Goal: Task Accomplishment & Management: Use online tool/utility

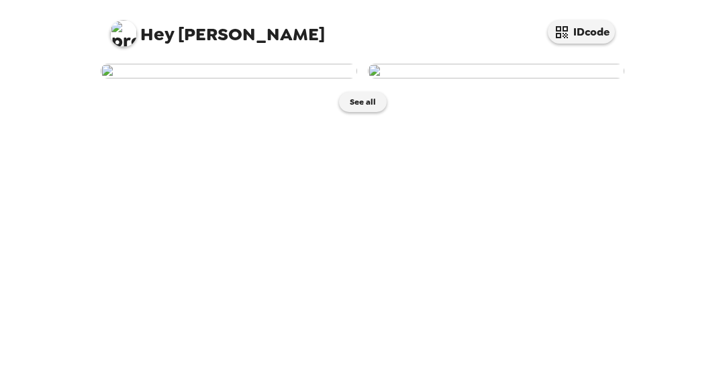
scroll to position [54, 0]
click at [415, 79] on img at bounding box center [496, 71] width 256 height 15
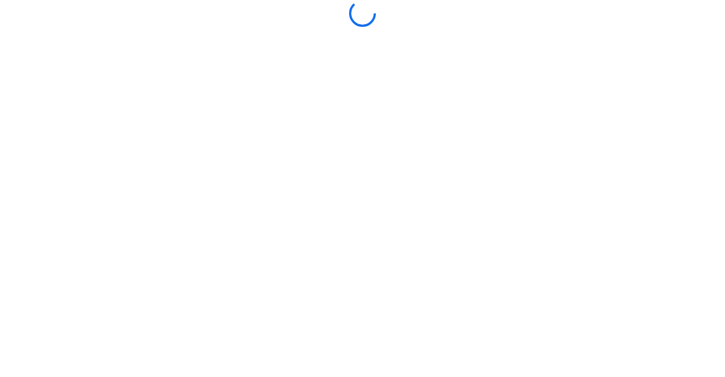
click at [710, 319] on body at bounding box center [362, 188] width 725 height 377
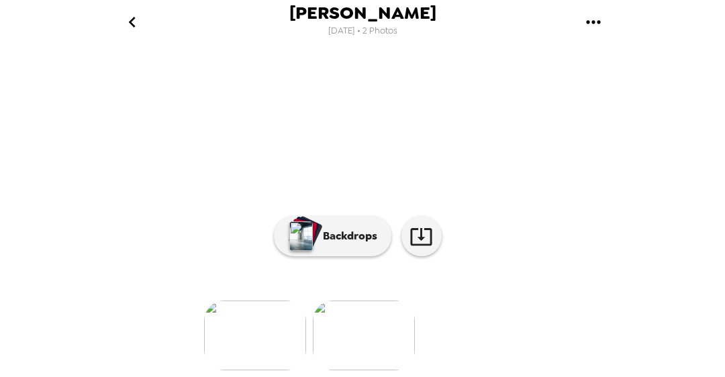
scroll to position [189, 0]
click at [258, 336] on img at bounding box center [255, 336] width 102 height 70
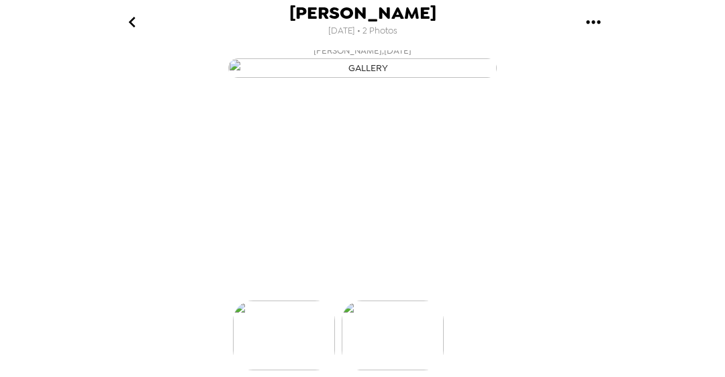
scroll to position [0, 0]
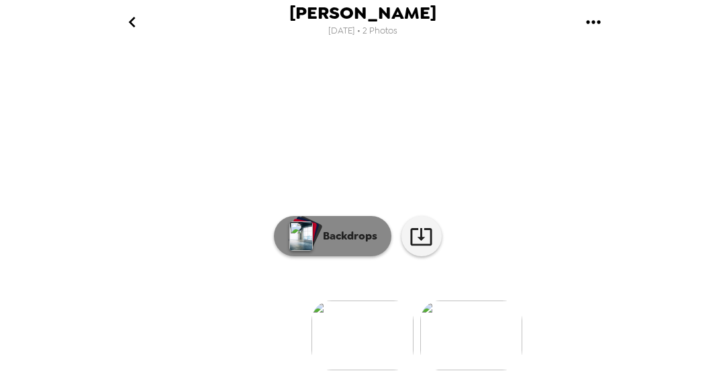
click at [319, 244] on p "Backdrops" at bounding box center [346, 236] width 61 height 16
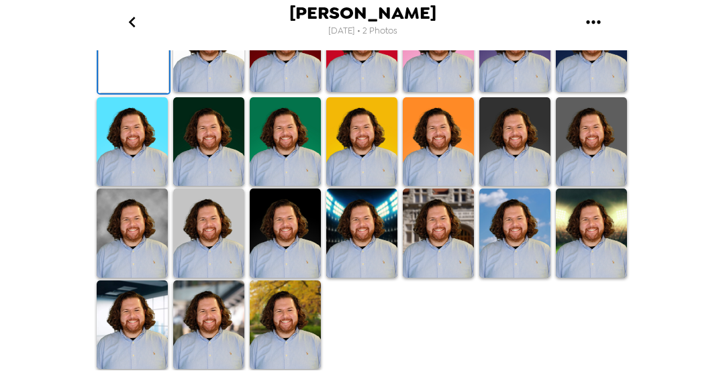
scroll to position [425, 0]
click at [284, 310] on img at bounding box center [285, 324] width 71 height 89
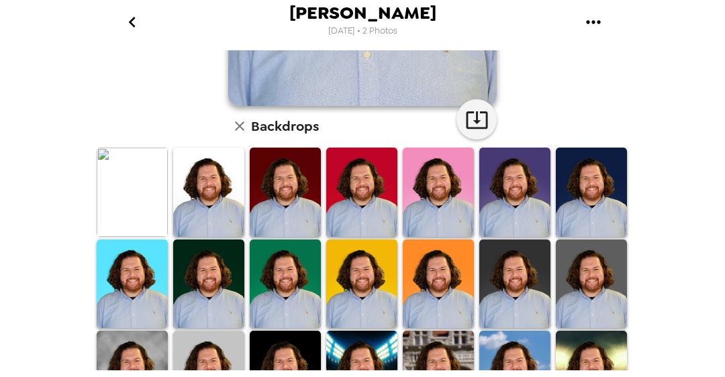
scroll to position [428, 0]
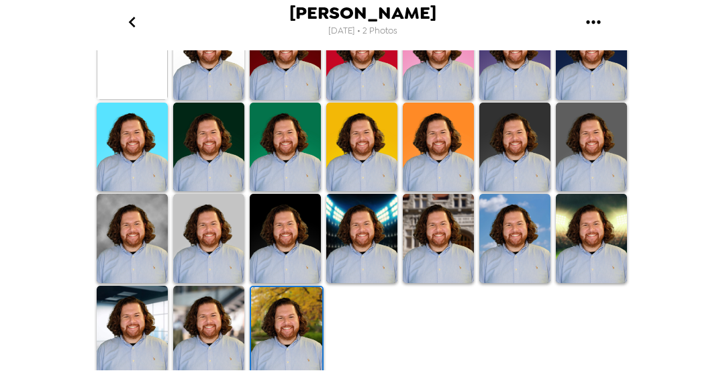
click at [186, 332] on img at bounding box center [208, 330] width 71 height 89
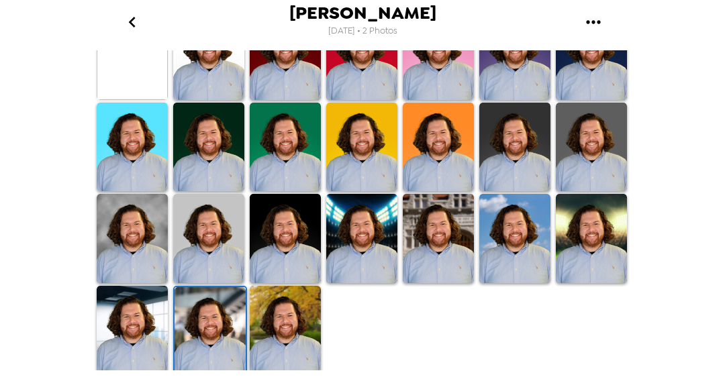
click at [146, 334] on img at bounding box center [132, 330] width 71 height 89
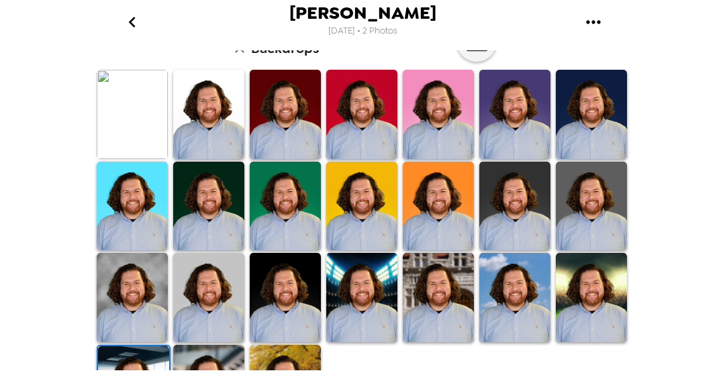
scroll to position [396, 0]
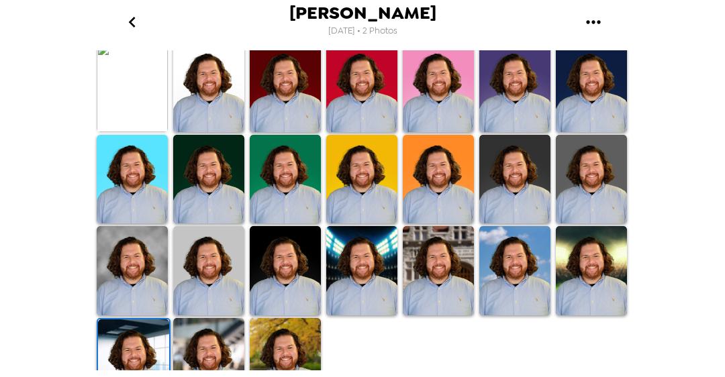
click at [590, 278] on img at bounding box center [591, 270] width 71 height 89
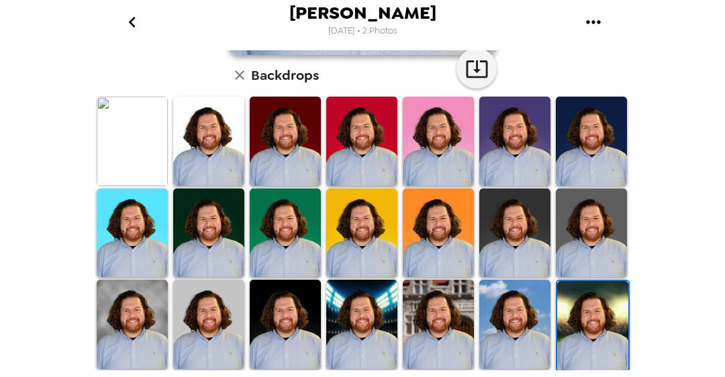
scroll to position [358, 0]
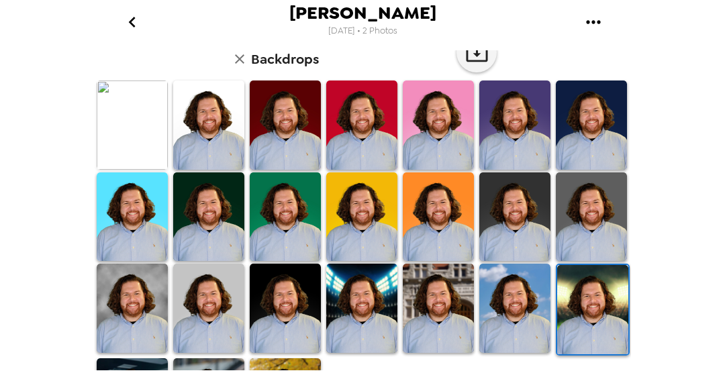
click at [297, 299] on img at bounding box center [285, 308] width 71 height 89
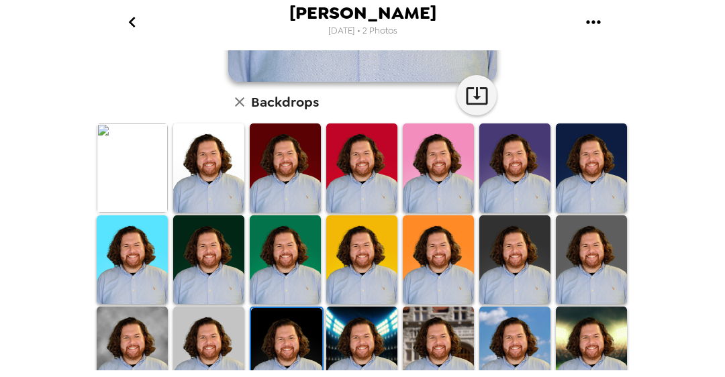
scroll to position [317, 0]
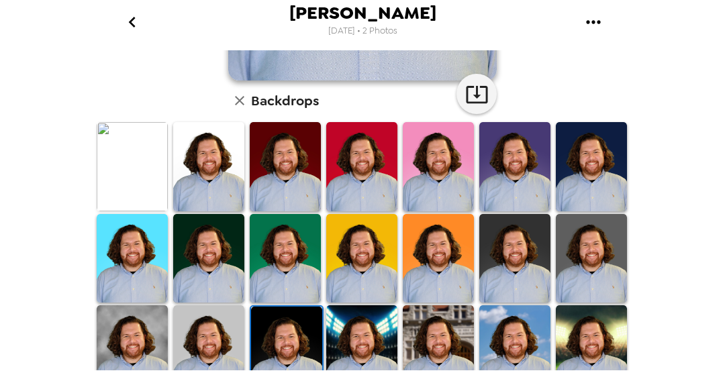
click at [197, 327] on img at bounding box center [208, 349] width 71 height 89
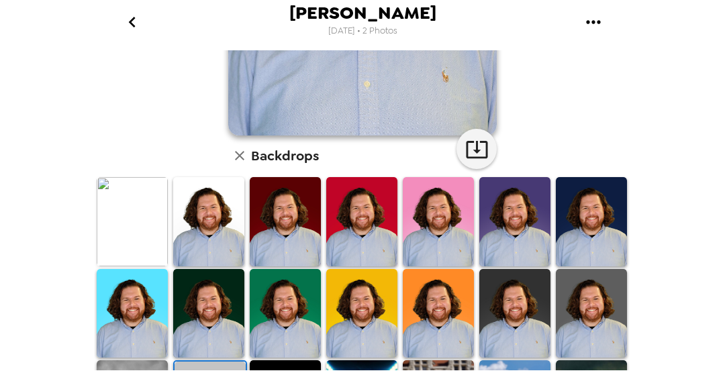
scroll to position [350, 0]
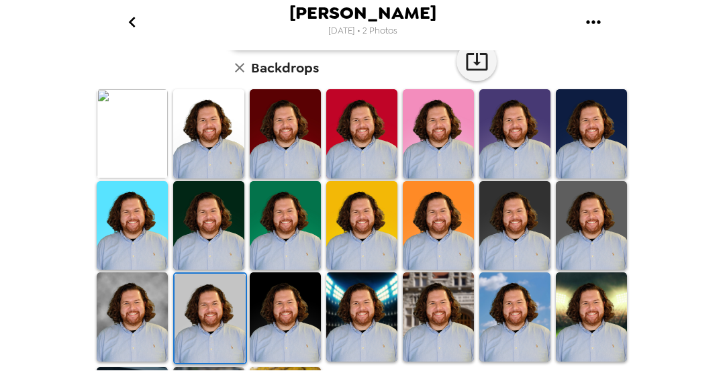
click at [151, 297] on img at bounding box center [132, 316] width 71 height 89
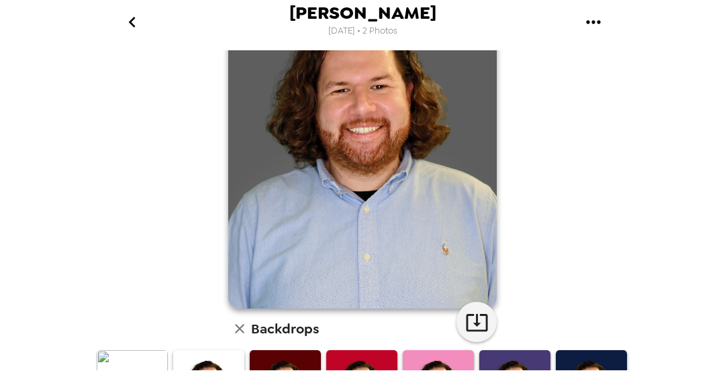
scroll to position [219, 0]
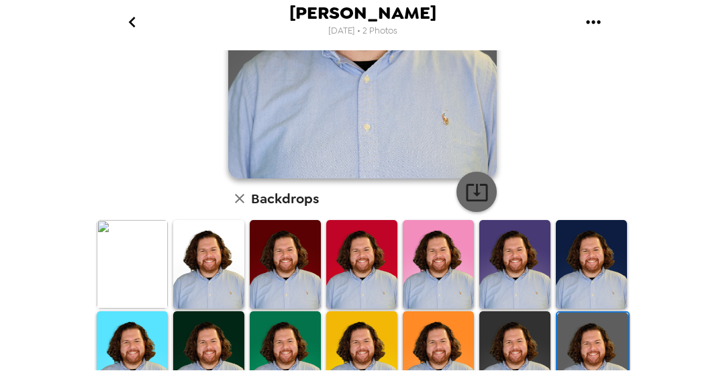
click at [478, 186] on icon "button" at bounding box center [476, 192] width 23 height 23
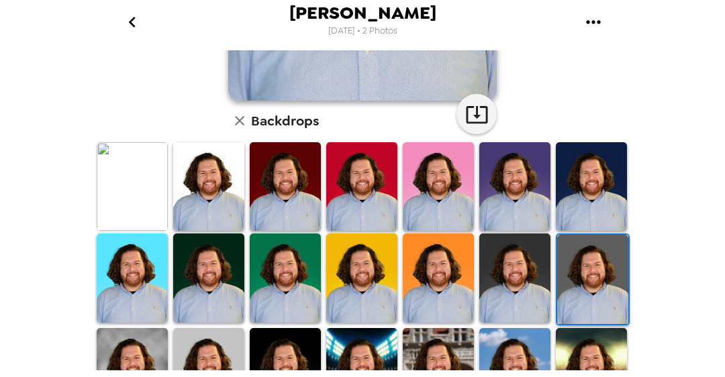
scroll to position [298, 0]
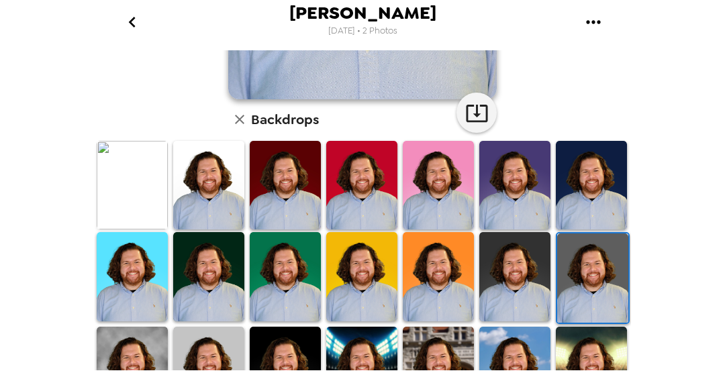
click at [378, 253] on img at bounding box center [361, 276] width 71 height 89
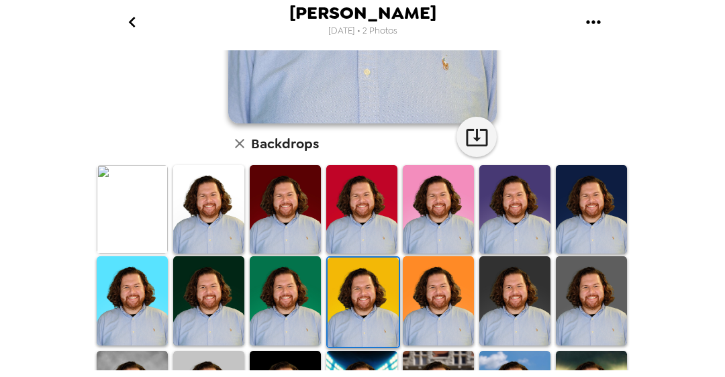
scroll to position [282, 0]
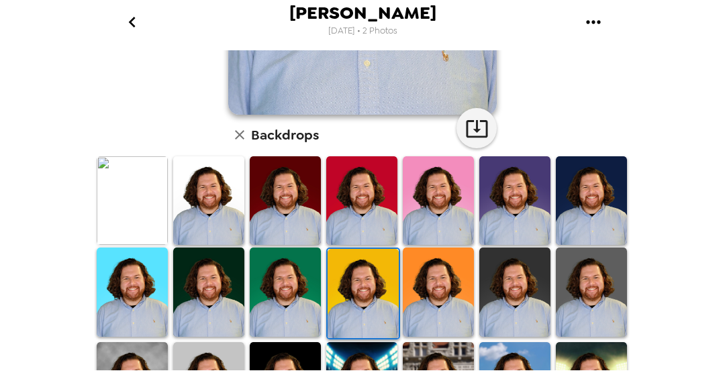
click at [440, 205] on img at bounding box center [438, 200] width 71 height 89
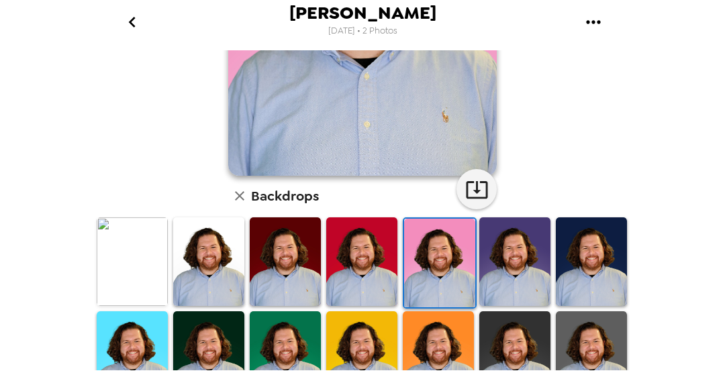
scroll to position [224, 0]
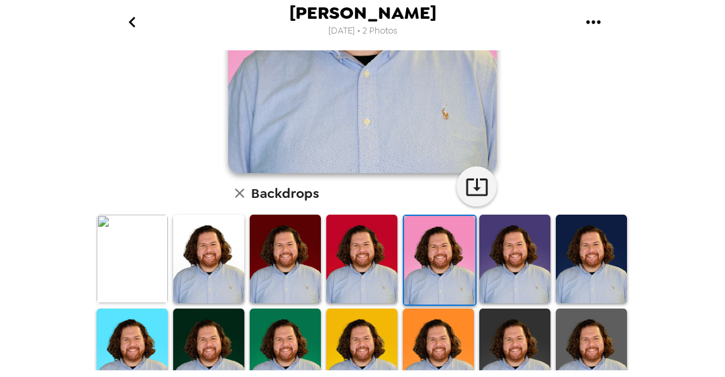
click at [518, 238] on img at bounding box center [514, 259] width 71 height 89
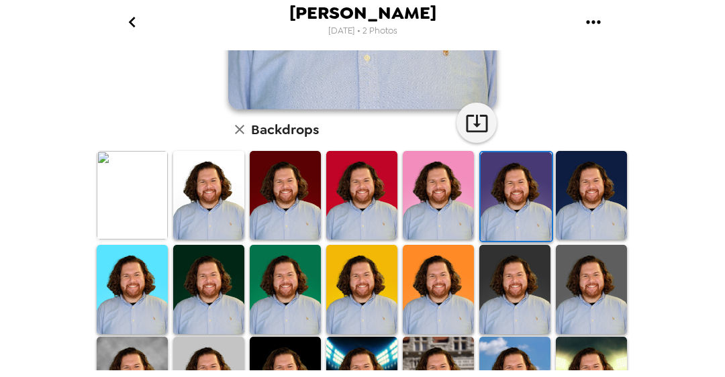
scroll to position [296, 0]
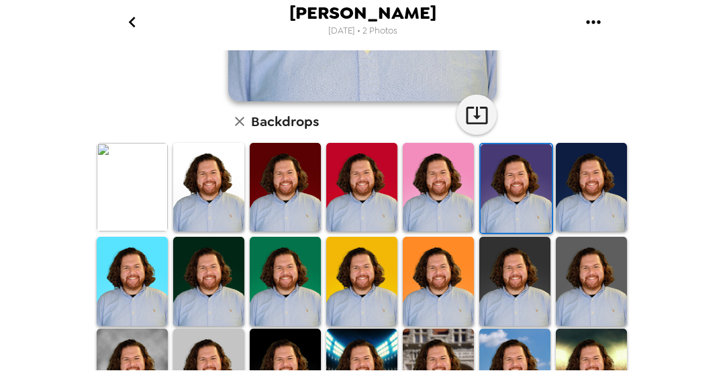
click at [582, 260] on img at bounding box center [591, 281] width 71 height 89
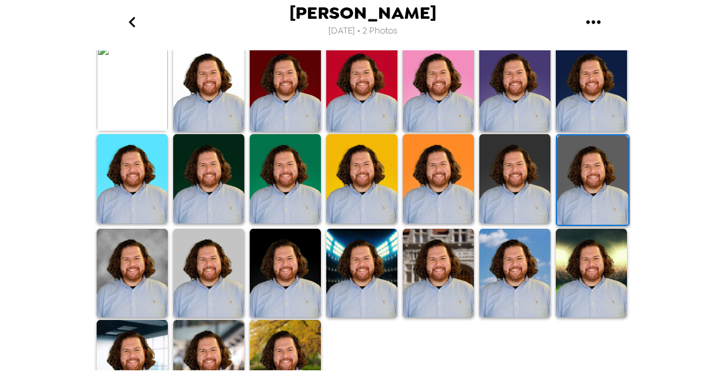
scroll to position [398, 0]
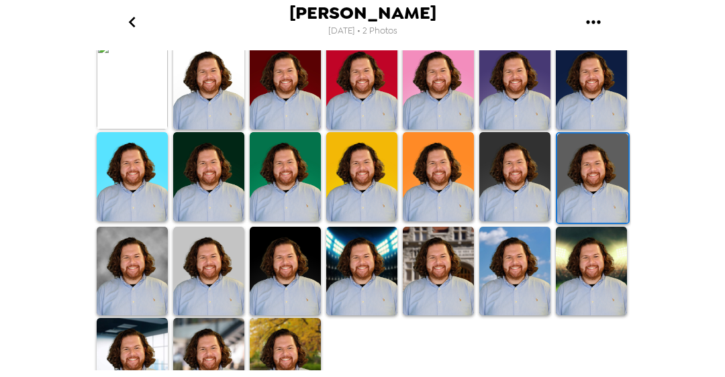
click at [223, 266] on img at bounding box center [208, 271] width 71 height 89
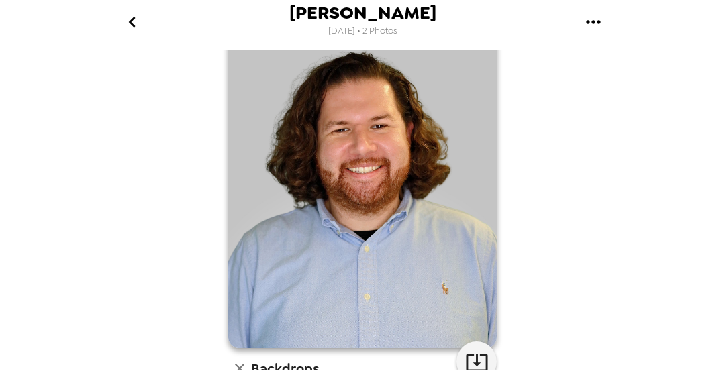
scroll to position [81, 0]
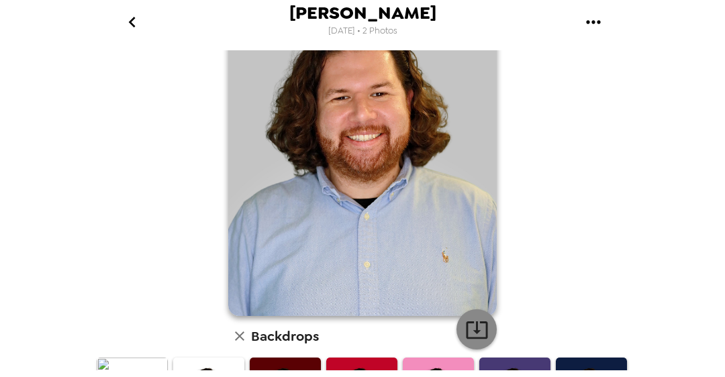
click at [476, 326] on icon "button" at bounding box center [476, 329] width 23 height 23
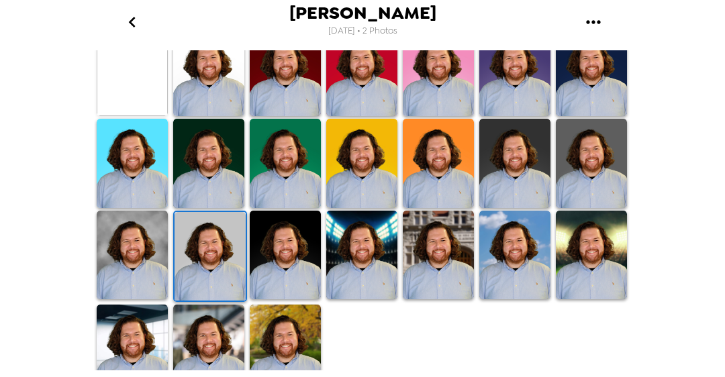
scroll to position [428, 0]
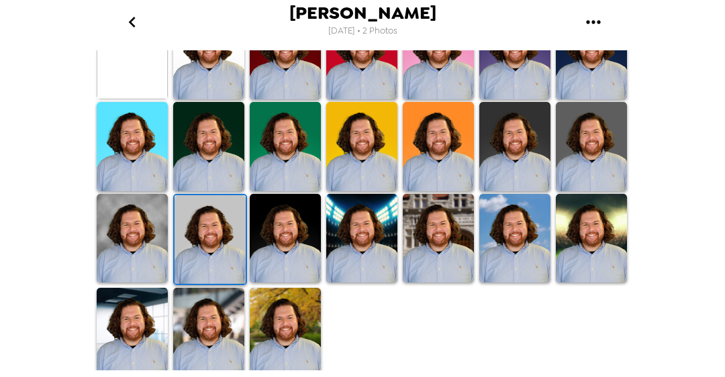
click at [286, 321] on img at bounding box center [285, 332] width 71 height 89
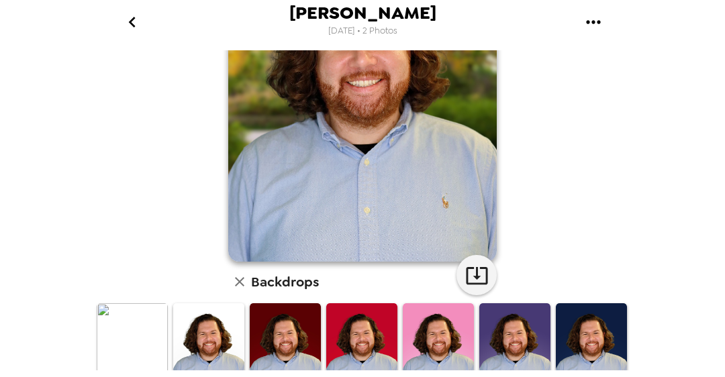
scroll to position [144, 0]
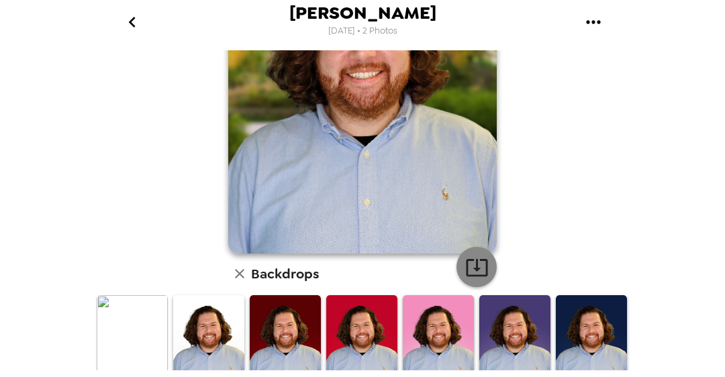
click at [468, 269] on icon "button" at bounding box center [476, 267] width 23 height 23
click at [677, 74] on div "[PERSON_NAME] [DATE] • 2 Photos [PERSON_NAME] , [DATE] Backdrops" at bounding box center [362, 188] width 725 height 377
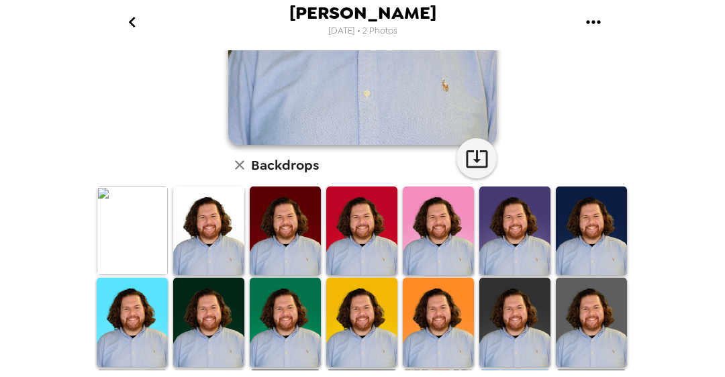
scroll to position [396, 0]
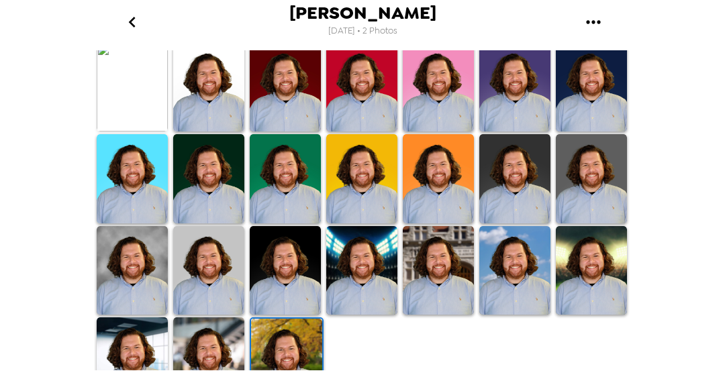
click at [148, 82] on img at bounding box center [132, 87] width 71 height 89
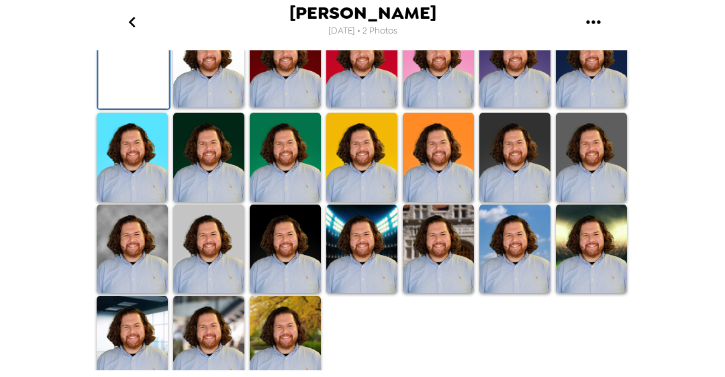
scroll to position [100, 0]
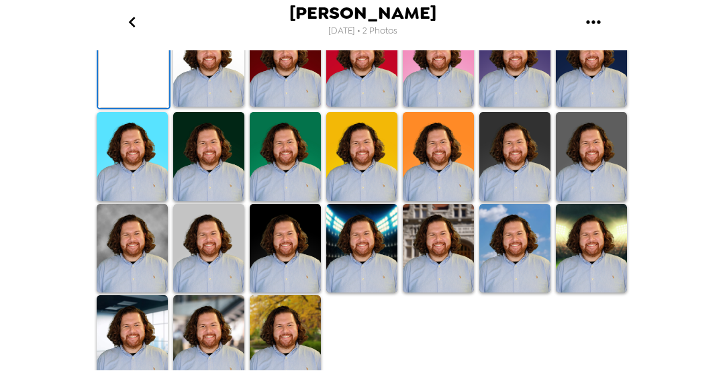
click at [694, 136] on div "[PERSON_NAME] [DATE] • 2 Photos [PERSON_NAME] , [DATE] Backdrops" at bounding box center [362, 188] width 725 height 377
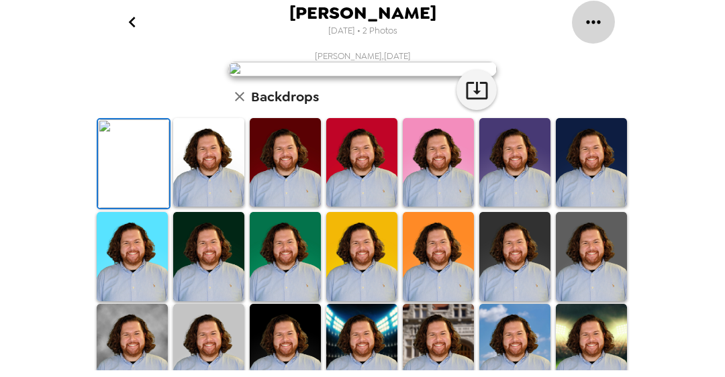
click at [590, 22] on icon "gallery menu" at bounding box center [592, 21] width 21 height 21
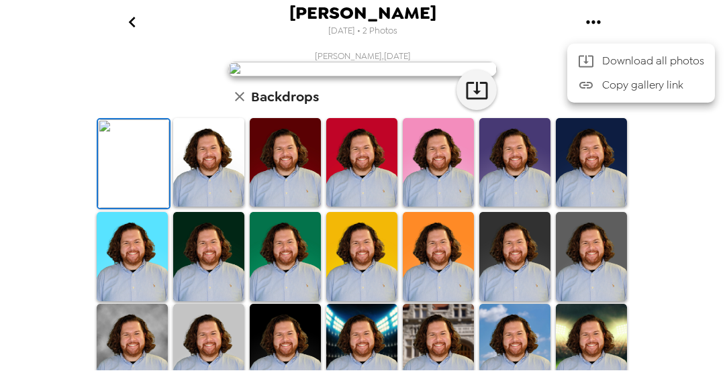
click at [658, 25] on div at bounding box center [362, 188] width 725 height 377
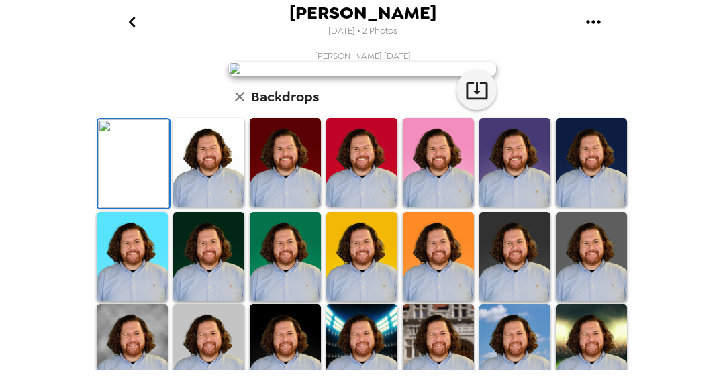
click at [129, 27] on icon "go back" at bounding box center [131, 21] width 21 height 21
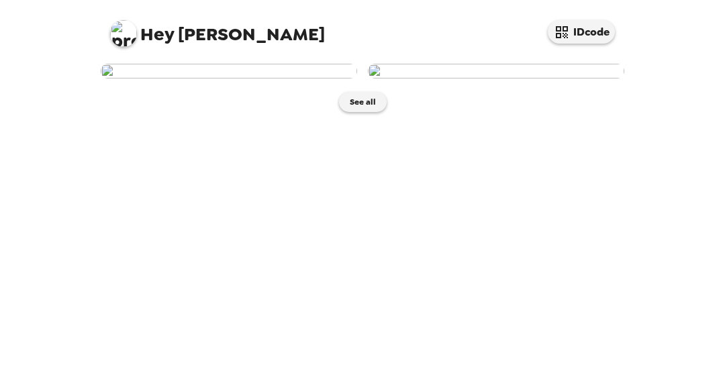
click at [478, 79] on img at bounding box center [496, 71] width 256 height 15
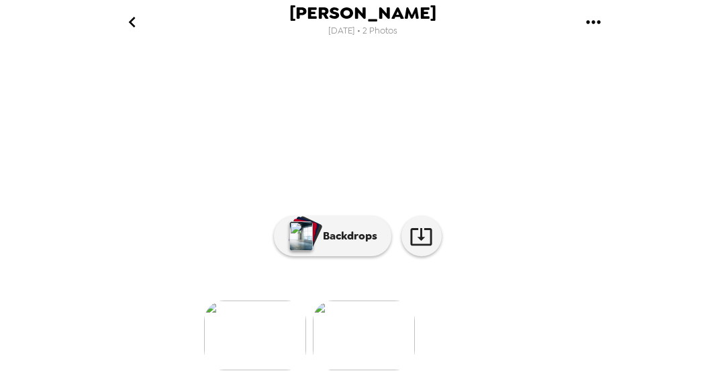
scroll to position [28, 0]
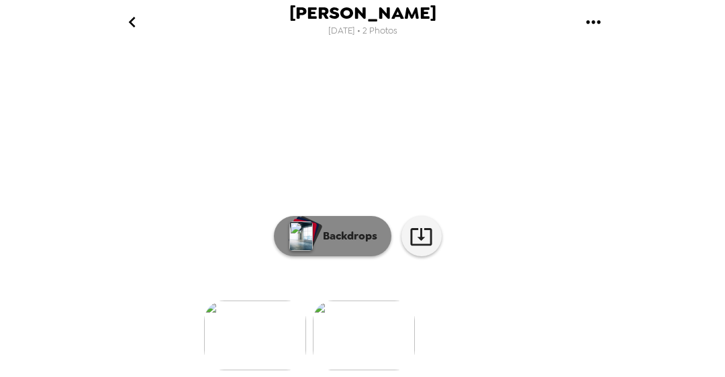
click at [316, 234] on p "Backdrops" at bounding box center [346, 236] width 61 height 16
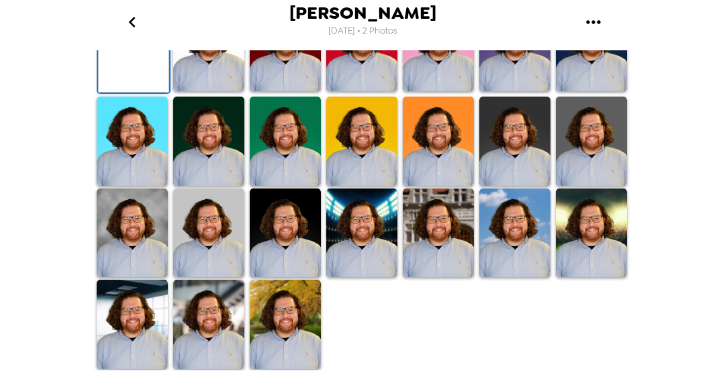
scroll to position [393, 0]
click at [217, 263] on img at bounding box center [208, 233] width 71 height 89
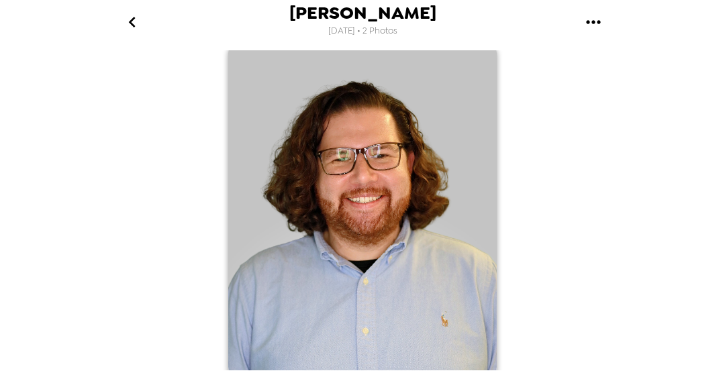
scroll to position [0, 0]
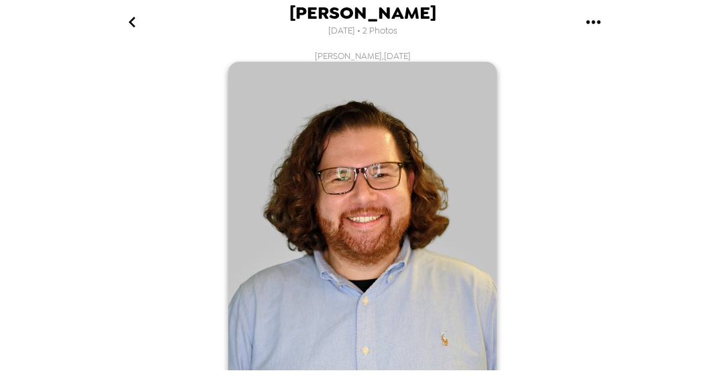
click at [605, 19] on button "gallery menu" at bounding box center [593, 22] width 44 height 44
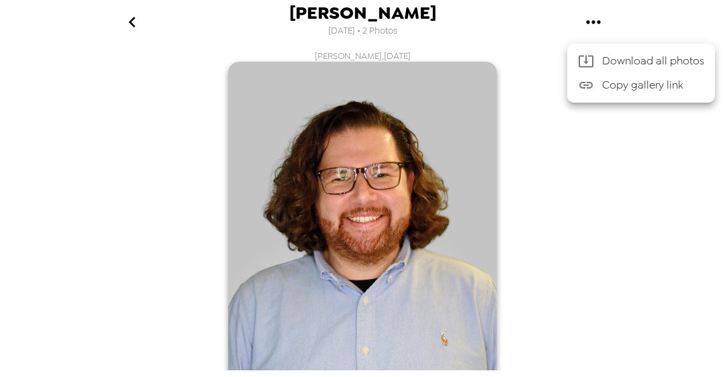
click at [641, 19] on div at bounding box center [362, 188] width 725 height 377
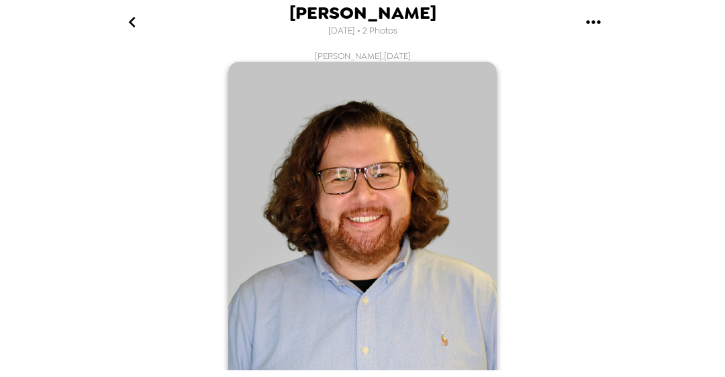
scroll to position [156, 0]
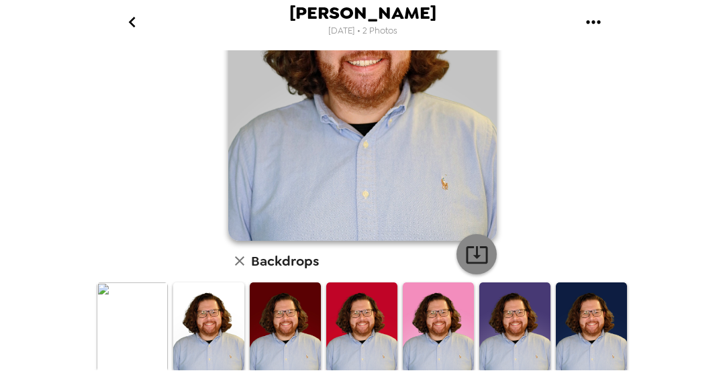
click at [472, 266] on icon "button" at bounding box center [476, 254] width 23 height 23
click at [569, 305] on img at bounding box center [591, 326] width 71 height 89
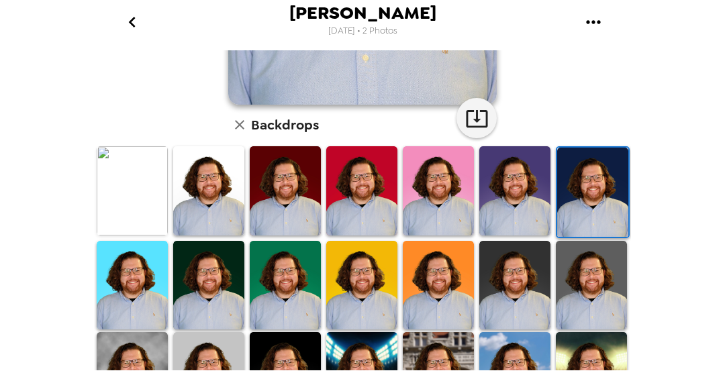
scroll to position [293, 0]
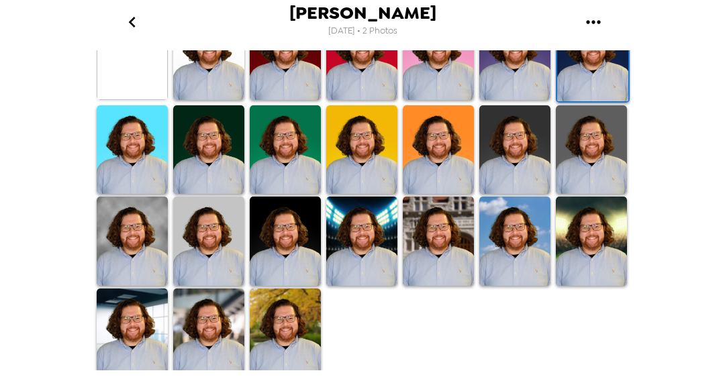
click at [287, 323] on img at bounding box center [285, 333] width 71 height 89
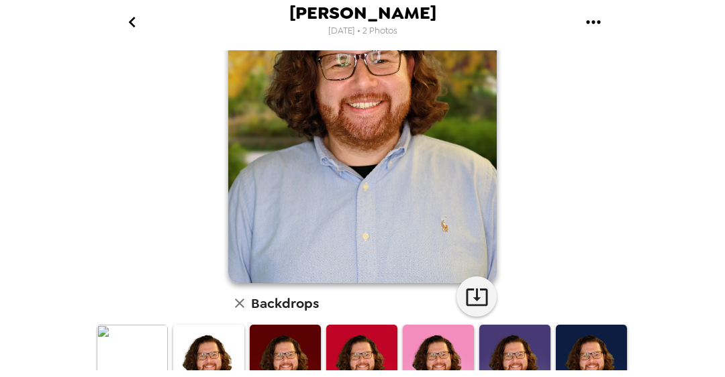
scroll to position [0, 0]
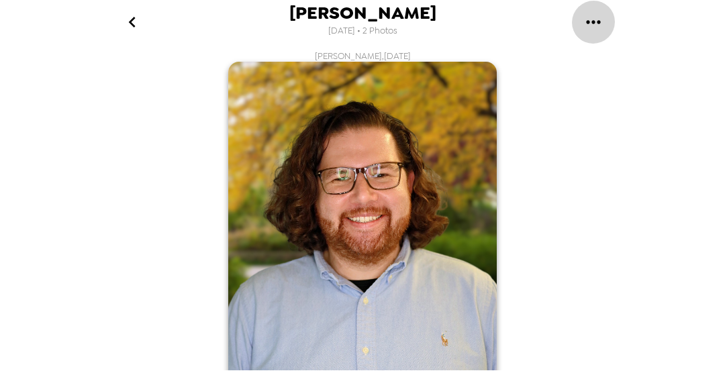
click at [589, 27] on icon "gallery menu" at bounding box center [592, 21] width 21 height 21
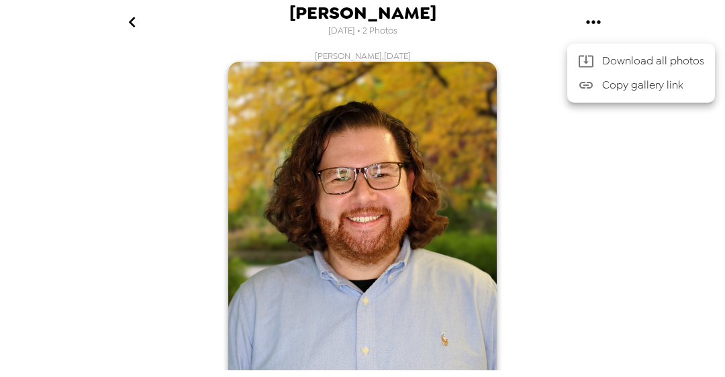
click at [690, 28] on div at bounding box center [362, 188] width 725 height 377
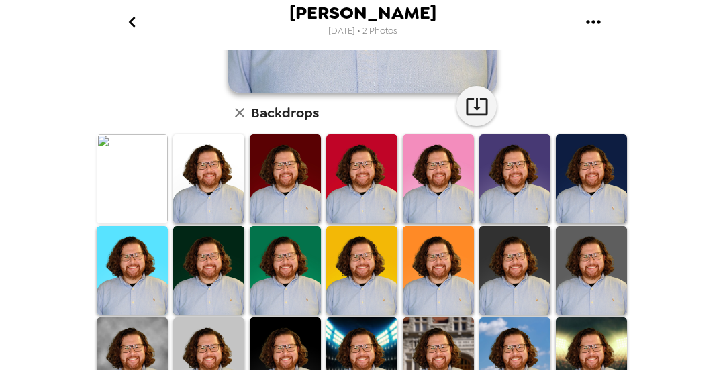
scroll to position [270, 0]
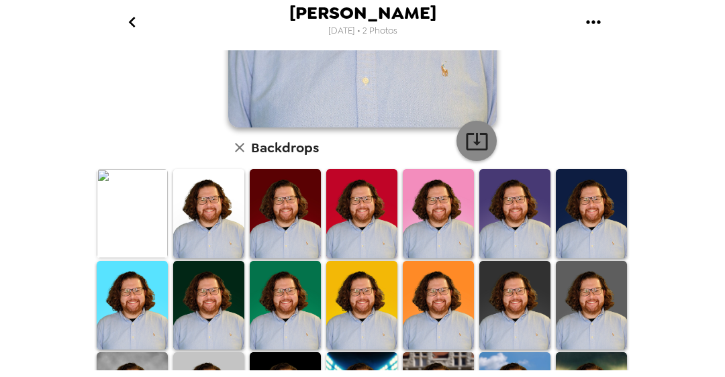
click at [470, 145] on icon "button" at bounding box center [476, 141] width 23 height 23
click at [696, 93] on div "[PERSON_NAME] [DATE] • 2 Photos [PERSON_NAME] , [DATE] Backdrops" at bounding box center [362, 188] width 725 height 377
